Goal: Task Accomplishment & Management: Manage account settings

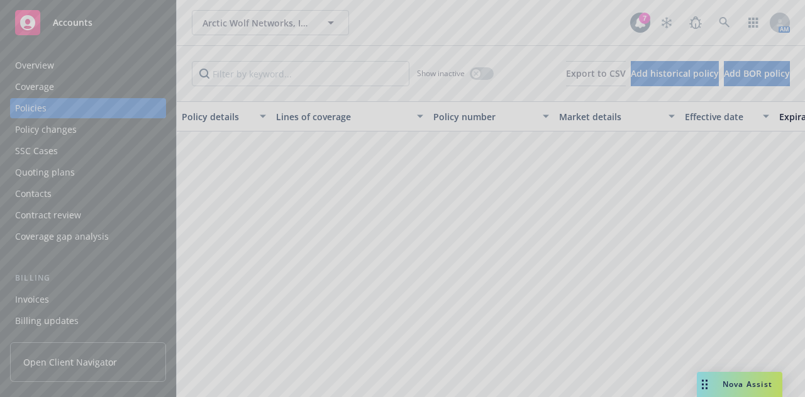
scroll to position [1423, 0]
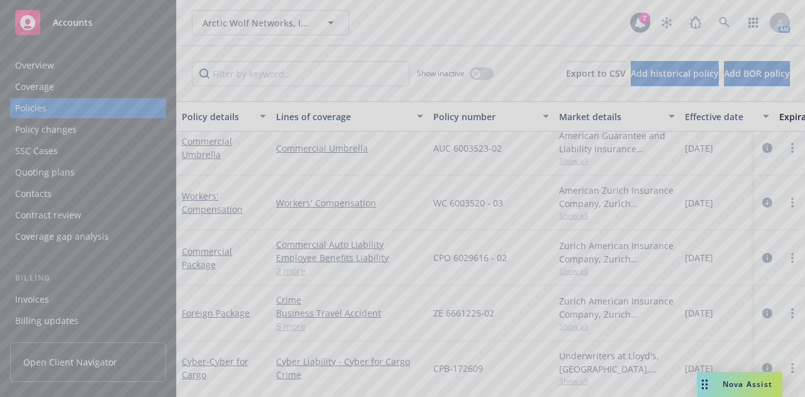
click at [434, 16] on div at bounding box center [402, 198] width 805 height 397
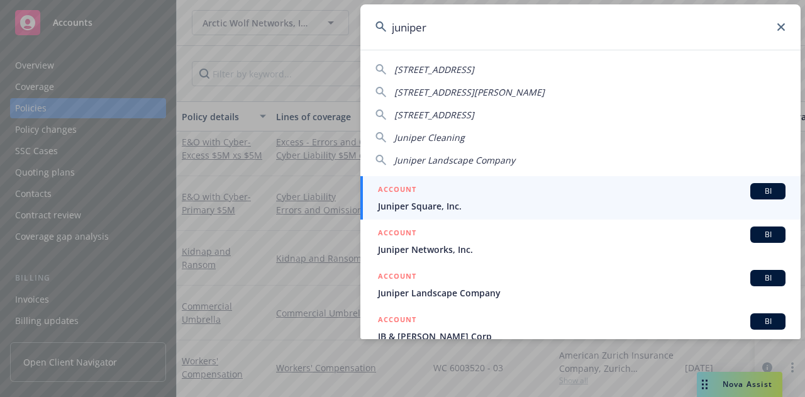
type input "juniper"
click at [504, 209] on span "Juniper Square, Inc." at bounding box center [581, 205] width 407 height 13
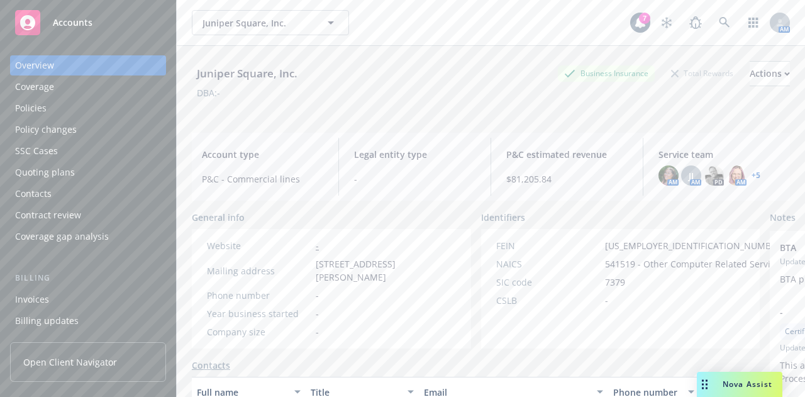
scroll to position [133, 0]
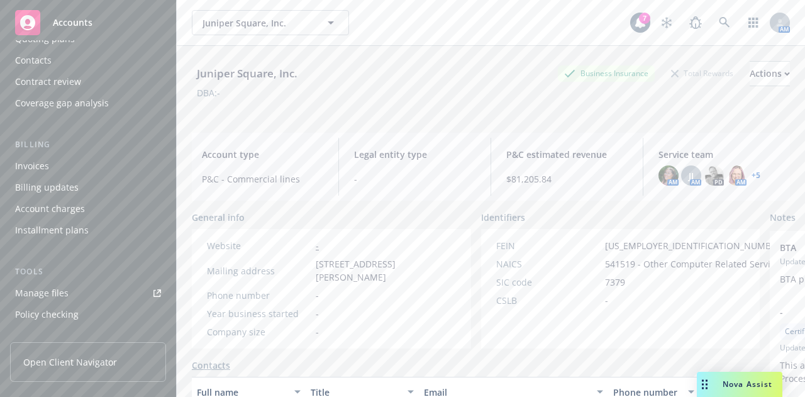
click at [72, 289] on link "Manage files" at bounding box center [88, 293] width 156 height 20
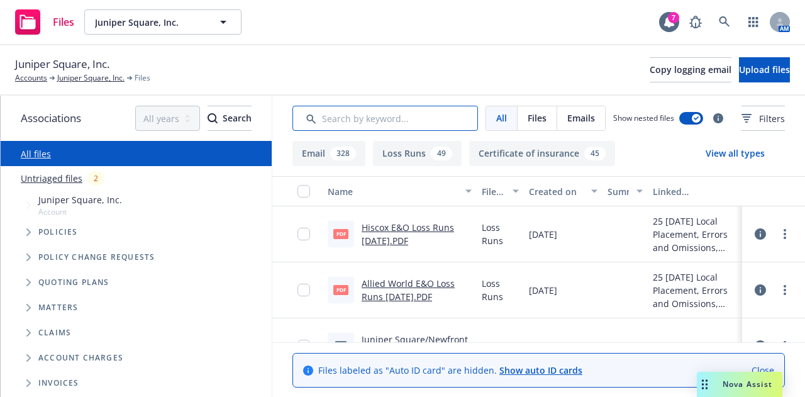
click at [328, 125] on input "Search by keyword..." at bounding box center [384, 118] width 185 height 25
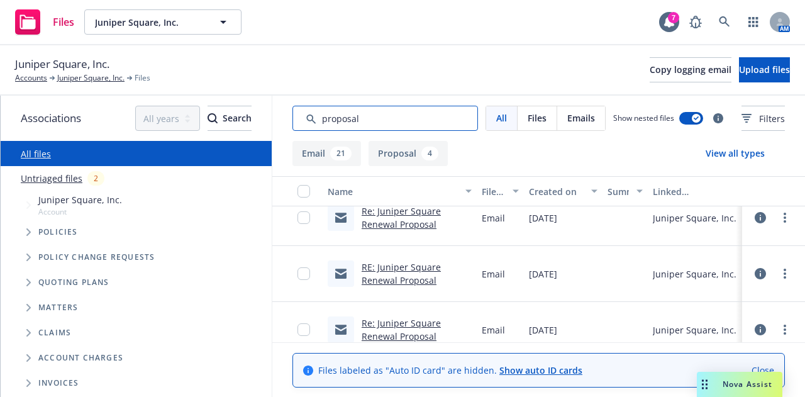
scroll to position [1248, 0]
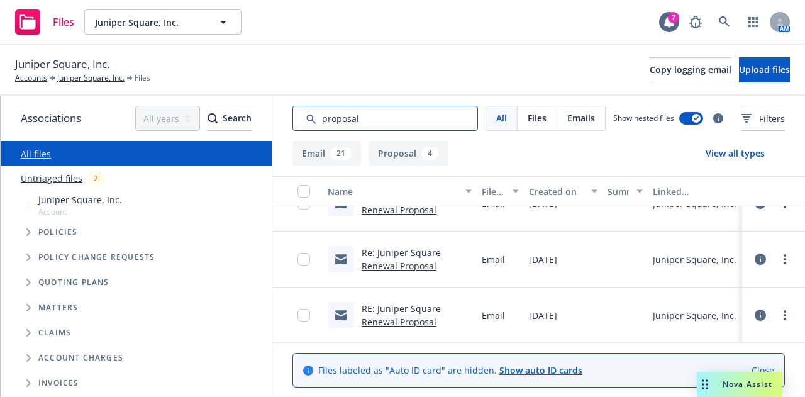
type input "proposal"
click at [405, 312] on link "RE: Juniper Square Renewal Proposal" at bounding box center [400, 314] width 79 height 25
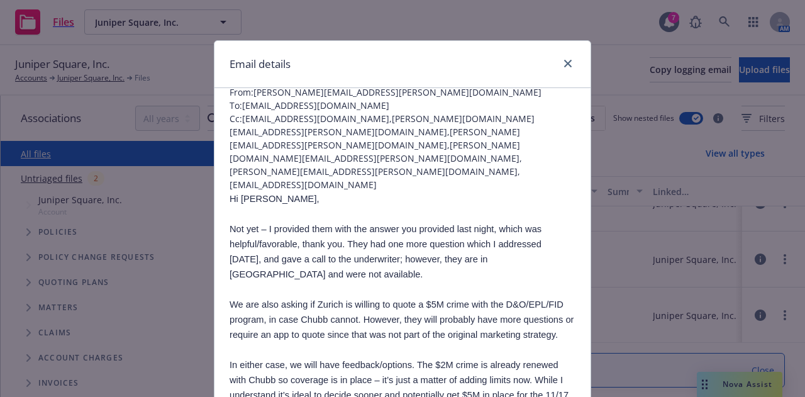
scroll to position [48, 0]
click at [566, 62] on icon "close" at bounding box center [568, 64] width 8 height 8
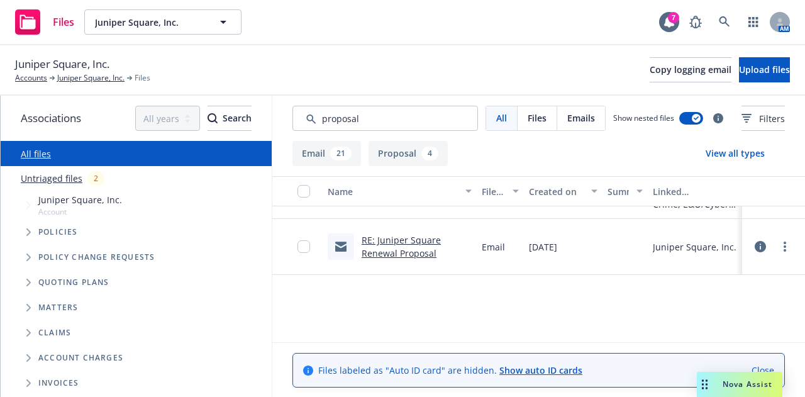
scroll to position [0, 0]
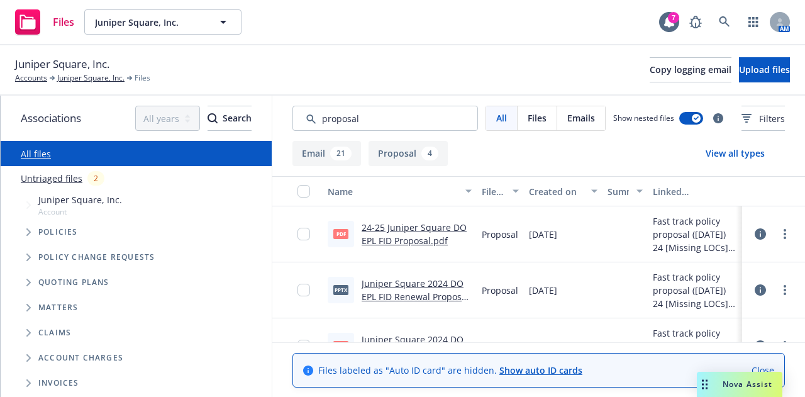
click at [314, 43] on div "Files Juniper Square, Inc. Juniper Square, Inc. 7 AM" at bounding box center [402, 22] width 805 height 45
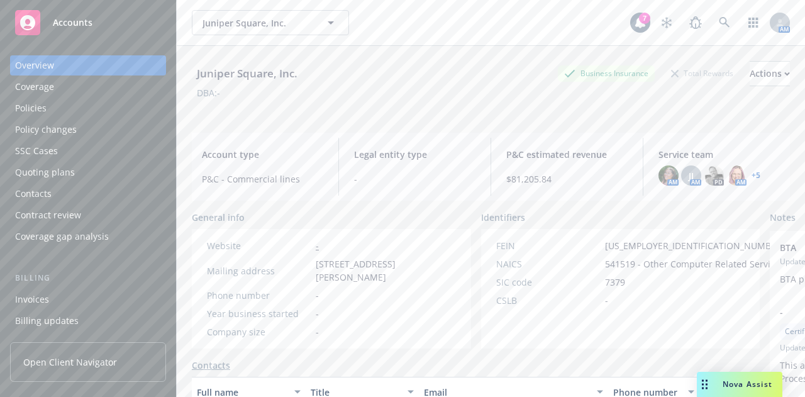
scroll to position [133, 0]
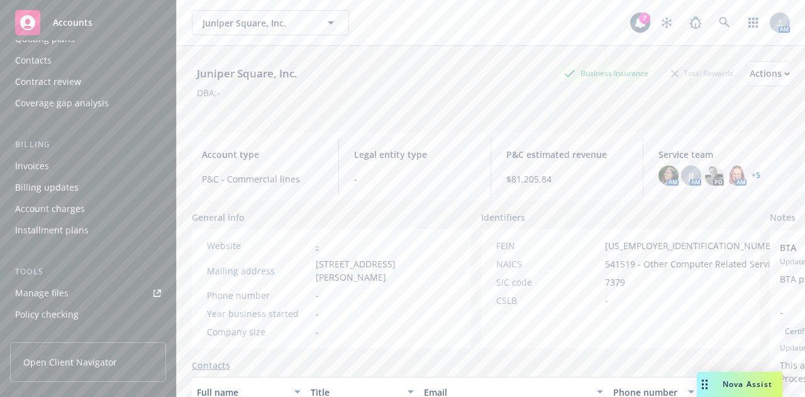
click at [370, 61] on div "Juniper Square, Inc. Business Insurance Total Rewards Actions" at bounding box center [491, 73] width 598 height 25
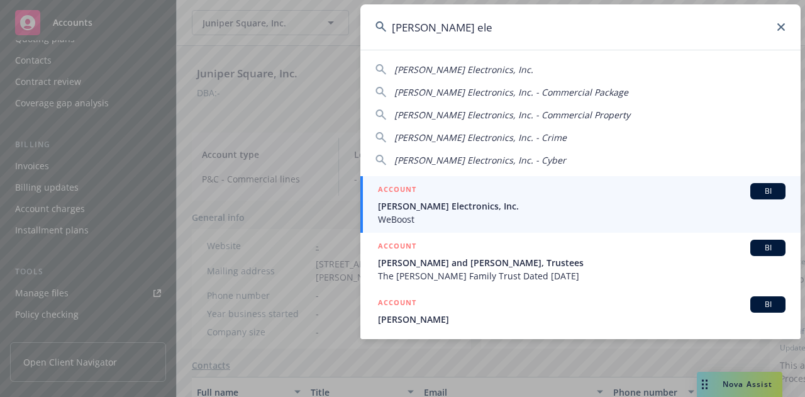
type input "wilson ele"
click at [464, 211] on span "Wilson Electronics, Inc." at bounding box center [581, 205] width 407 height 13
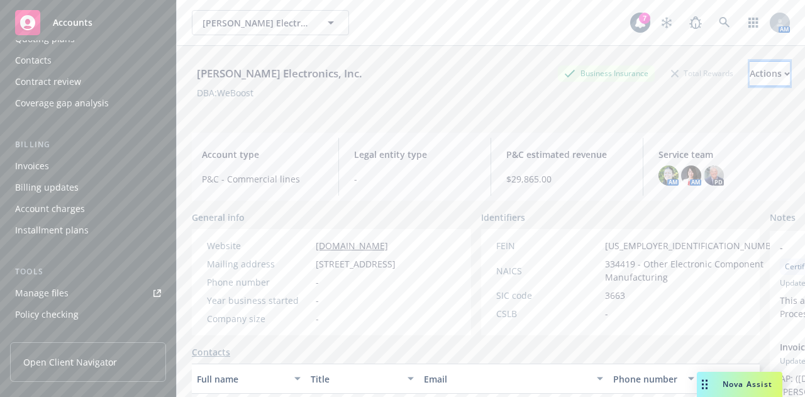
click at [760, 78] on button "Actions" at bounding box center [769, 73] width 40 height 25
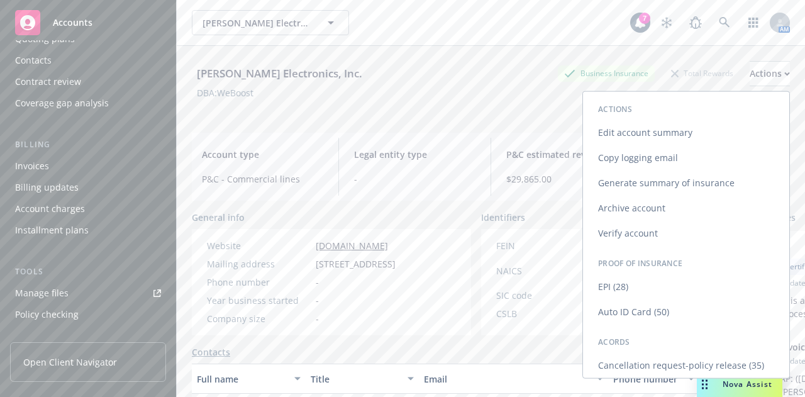
click at [663, 135] on link "Edit account summary" at bounding box center [686, 132] width 206 height 25
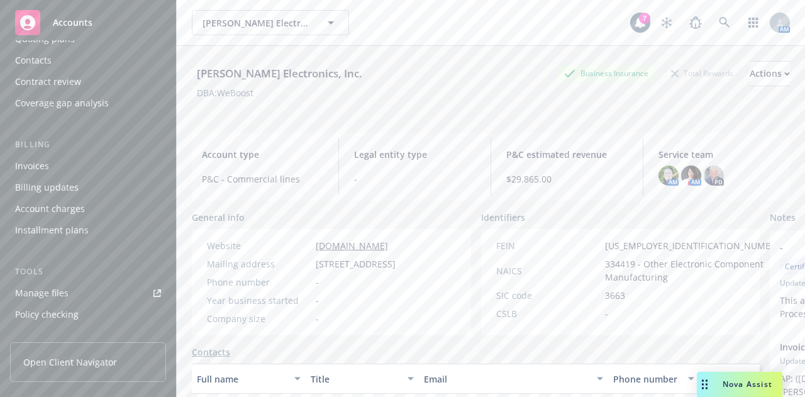
select select "US"
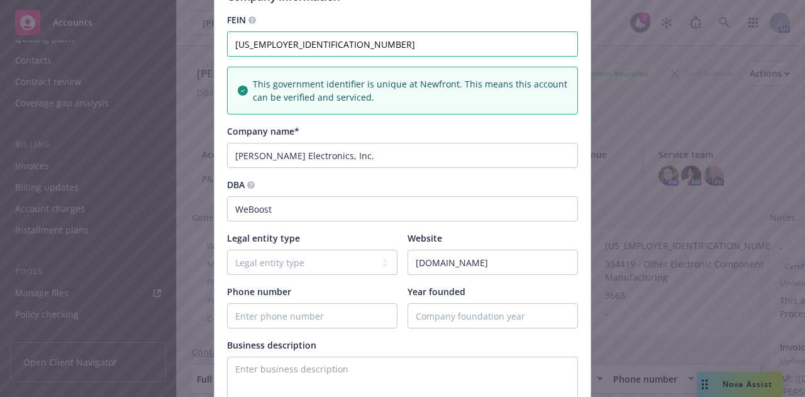
scroll to position [166, 0]
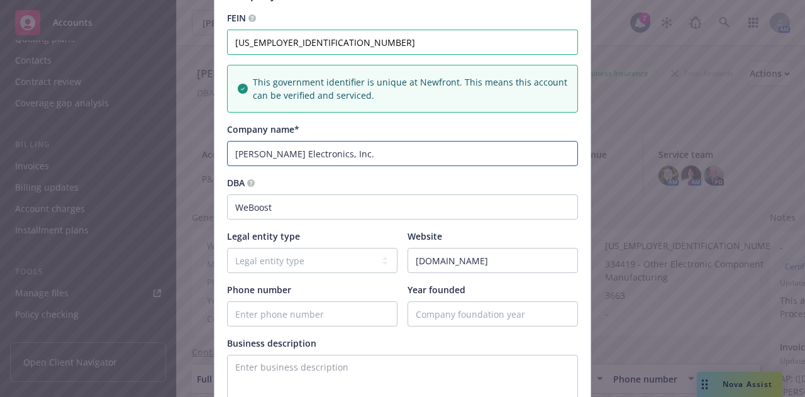
click at [372, 159] on input "Wilson Electronics, Inc." at bounding box center [402, 153] width 351 height 25
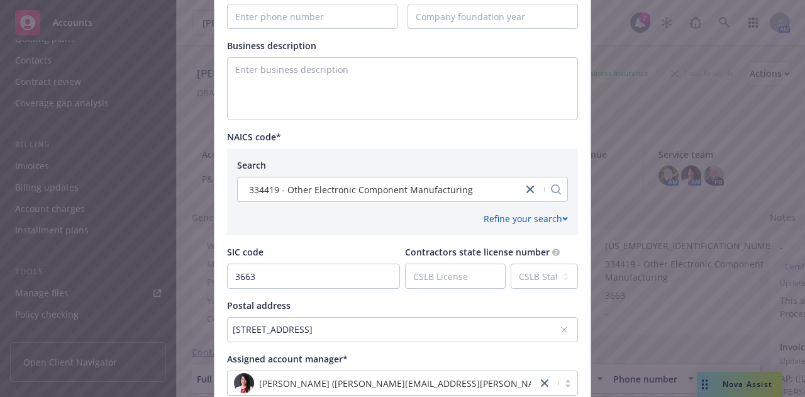
scroll to position [624, 0]
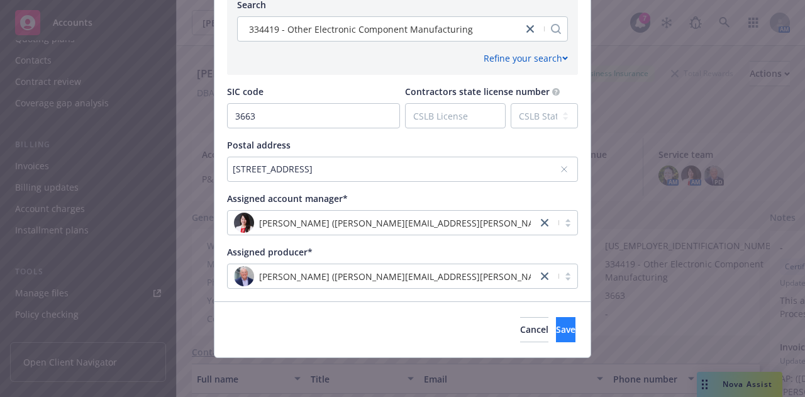
type input "Wilson Electronics, LLC"
click at [556, 336] on button "Save" at bounding box center [565, 329] width 19 height 25
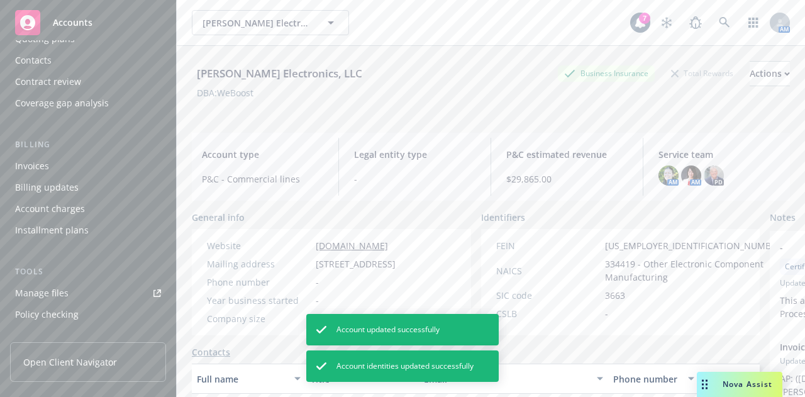
scroll to position [80, 0]
